Goal: Manage account settings

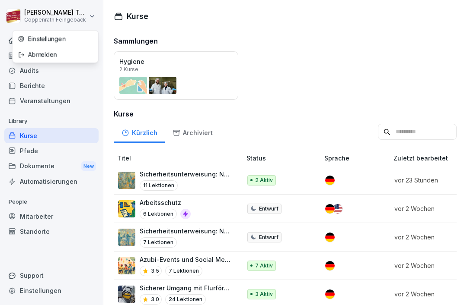
click at [19, 10] on html "[PERSON_NAME] Coppenrath Feingebäck Home News Audits Berichte Veranstaltungen L…" at bounding box center [233, 152] width 467 height 305
click at [34, 39] on div "Einstellungen" at bounding box center [56, 39] width 86 height 16
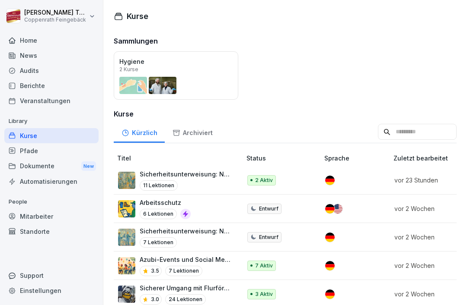
select select "**"
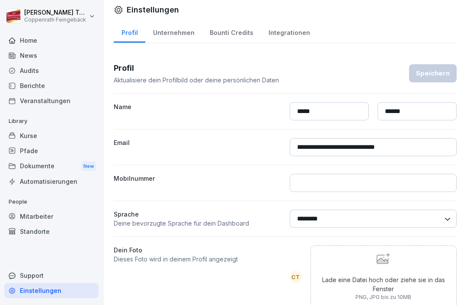
scroll to position [3, 0]
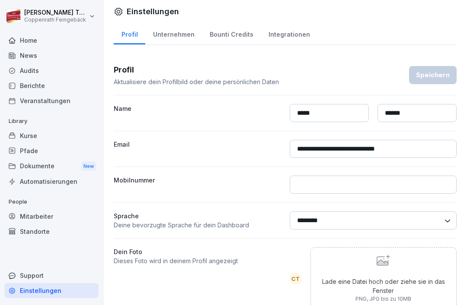
click at [16, 83] on div "Berichte" at bounding box center [51, 85] width 94 height 15
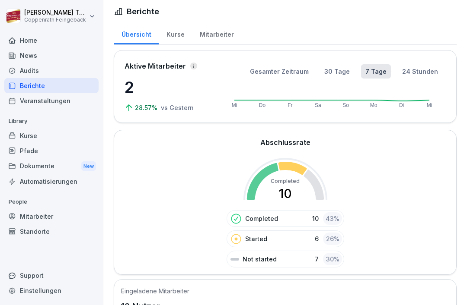
click at [19, 41] on div "Home" at bounding box center [51, 40] width 94 height 15
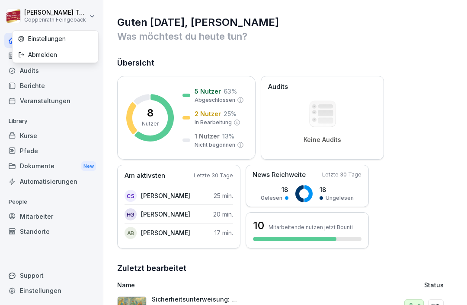
click at [28, 37] on div "Einstellungen" at bounding box center [56, 39] width 86 height 16
select select "**"
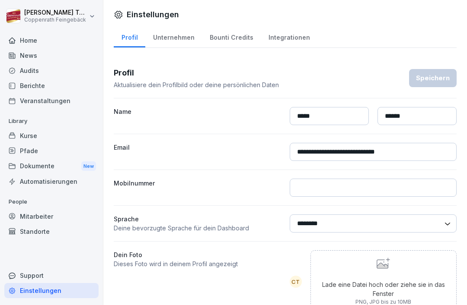
click at [21, 40] on div "Home" at bounding box center [51, 40] width 94 height 15
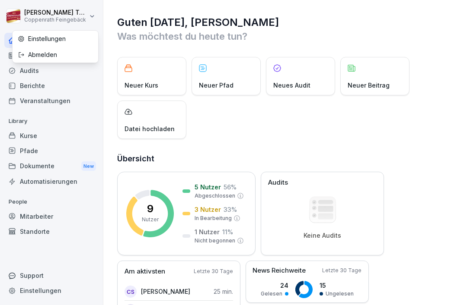
click at [29, 88] on html "[PERSON_NAME] Coppenrath Feingebäck Home News Audits Berichte Veranstaltungen L…" at bounding box center [233, 152] width 467 height 305
click at [17, 100] on html "[PERSON_NAME] Coppenrath Feingebäck Home News Audits Berichte Veranstaltungen L…" at bounding box center [233, 152] width 467 height 305
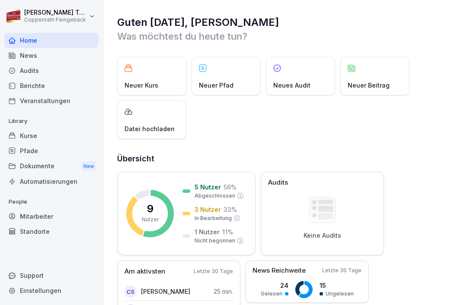
click at [140, 29] on h1 "Guten [DATE], [PERSON_NAME]" at bounding box center [285, 23] width 337 height 14
